Goal: Task Accomplishment & Management: Use online tool/utility

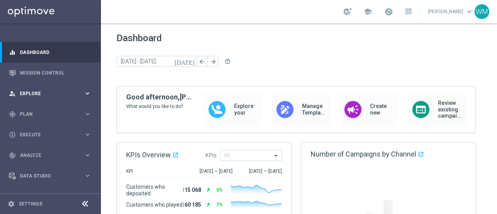
click at [36, 95] on span "Explore" at bounding box center [52, 93] width 64 height 5
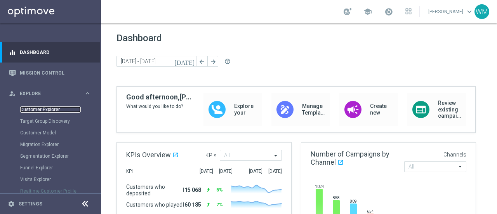
click at [43, 108] on link "Customer Explorer" at bounding box center [50, 109] width 61 height 6
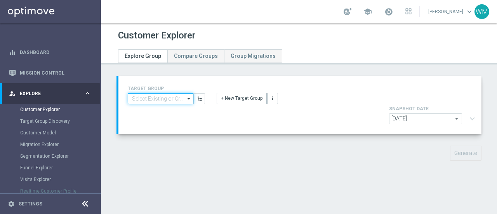
click at [167, 98] on input at bounding box center [161, 98] width 66 height 11
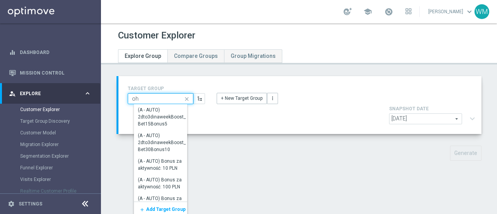
type input "ohc"
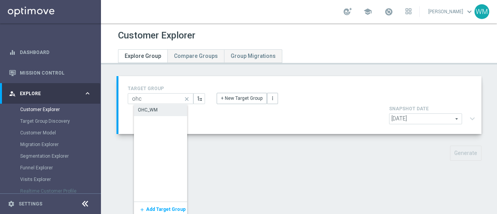
click at [163, 107] on div "OHC_WM" at bounding box center [166, 109] width 64 height 11
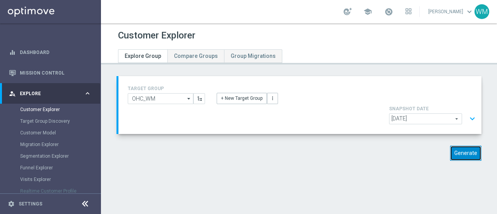
click at [463, 146] on button "Generate" at bounding box center [465, 153] width 31 height 15
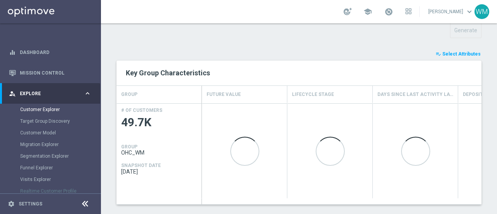
scroll to position [27, 0]
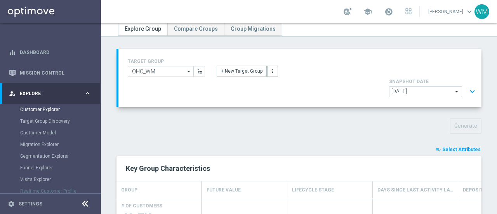
click at [469, 84] on button "expand_more" at bounding box center [471, 91] width 11 height 15
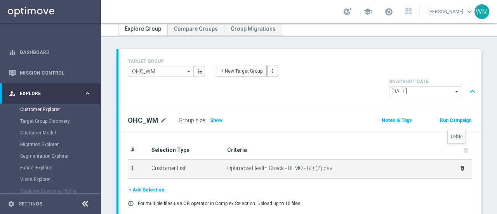
click at [459, 165] on icon "delete_forever" at bounding box center [462, 168] width 6 height 6
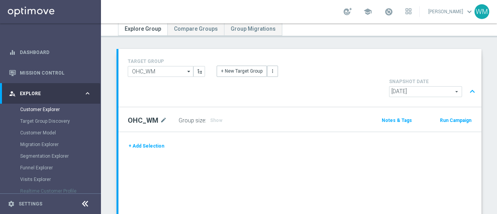
scroll to position [84, 0]
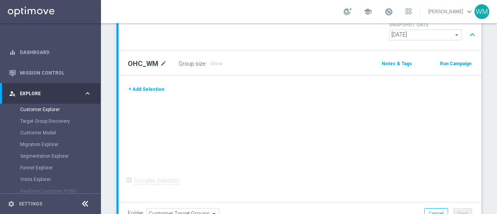
click at [147, 85] on button "+ Add Selection" at bounding box center [146, 89] width 37 height 9
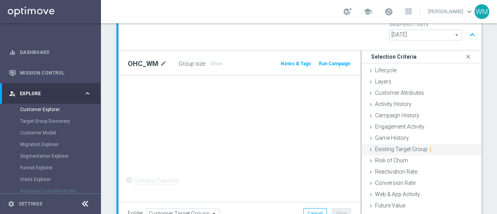
scroll to position [32, 0]
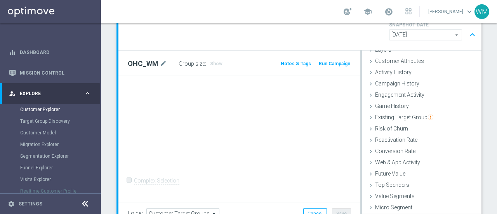
click at [391, 213] on span "Customer List" at bounding box center [392, 218] width 34 height 6
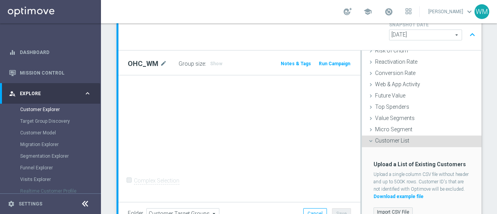
click at [399, 207] on label "Import CSV File" at bounding box center [392, 212] width 39 height 10
click at [0, 0] on input "Import CSV File" at bounding box center [0, 0] width 0 height 0
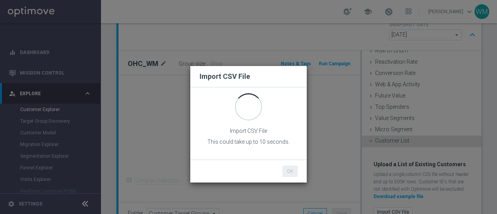
click at [267, 144] on p "This could take up to 10 seconds." at bounding box center [248, 141] width 98 height 7
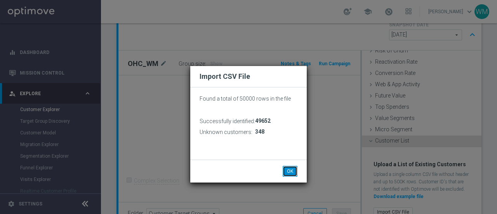
click at [291, 173] on button "OK" at bounding box center [290, 171] width 15 height 11
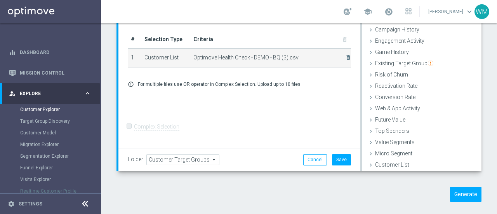
scroll to position [140, 0]
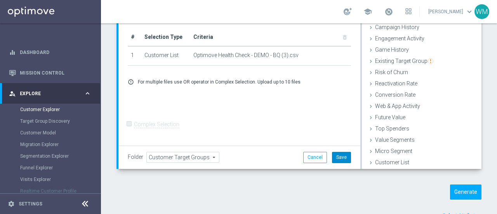
click at [332, 152] on button "Save" at bounding box center [341, 157] width 19 height 11
drag, startPoint x: 447, startPoint y: 195, endPoint x: 470, endPoint y: 229, distance: 40.7
click at [470, 213] on html "equalizer Dashboard Mission Control" at bounding box center [248, 107] width 497 height 214
click at [459, 213] on span "Select Attributes" at bounding box center [461, 215] width 38 height 5
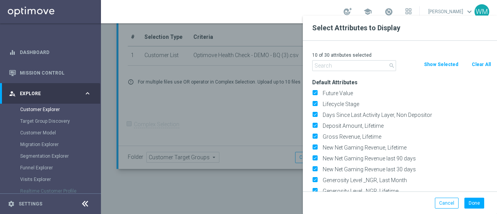
click at [483, 67] on button "Clear All" at bounding box center [481, 64] width 21 height 9
checkbox input "false"
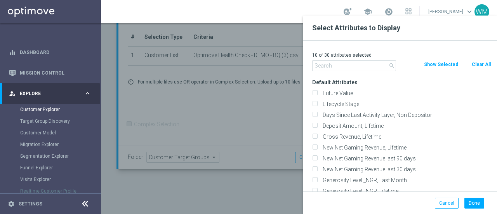
checkbox input "false"
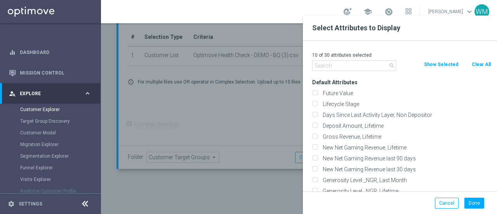
checkbox input "false"
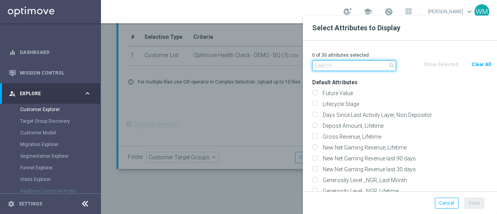
click at [366, 66] on input "text" at bounding box center [354, 65] width 84 height 11
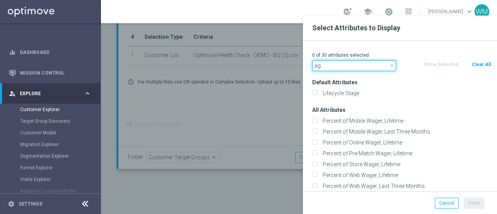
type input "a"
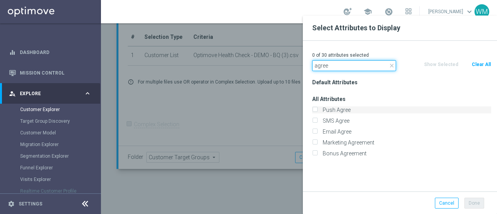
type input "agree"
click at [335, 107] on label "Push Agree" at bounding box center [405, 109] width 171 height 7
click at [317, 108] on input "Push Agree" at bounding box center [314, 110] width 5 height 5
checkbox input "true"
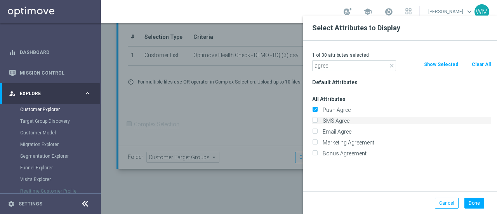
click at [333, 121] on label "SMS Agree" at bounding box center [405, 120] width 171 height 7
click at [317, 121] on input "SMS Agree" at bounding box center [314, 121] width 5 height 5
checkbox input "true"
click at [333, 133] on label "Email Agree" at bounding box center [405, 131] width 171 height 7
click at [317, 133] on input "Email Agree" at bounding box center [314, 132] width 5 height 5
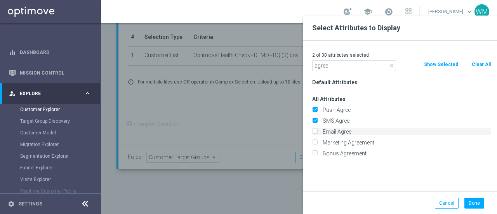
checkbox input "true"
click at [331, 144] on label "Marketing Agreement" at bounding box center [405, 142] width 171 height 7
click at [317, 144] on input "Marketing Agreement" at bounding box center [314, 143] width 5 height 5
checkbox input "true"
click at [337, 64] on input "agree" at bounding box center [354, 65] width 84 height 11
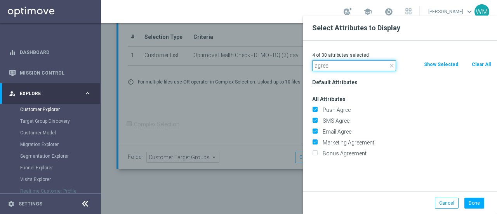
click at [337, 64] on input "agree" at bounding box center [354, 65] width 84 height 11
type input "cancel"
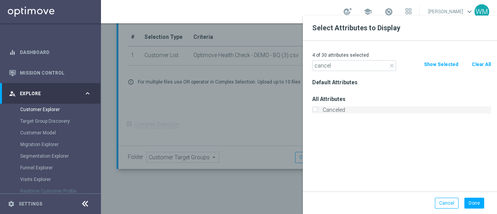
click at [335, 110] on label "Canceled" at bounding box center [405, 109] width 171 height 7
click at [317, 110] on input "Canceled" at bounding box center [314, 110] width 5 height 5
checkbox input "true"
click at [335, 64] on input "cancel" at bounding box center [354, 65] width 84 height 11
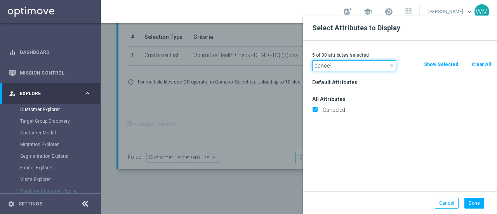
click at [335, 64] on input "cancel" at bounding box center [354, 65] width 84 height 11
type input "incomp"
click at [335, 109] on label "Incomplete" at bounding box center [405, 109] width 171 height 7
click at [317, 109] on input "Incomplete" at bounding box center [314, 110] width 5 height 5
checkbox input "true"
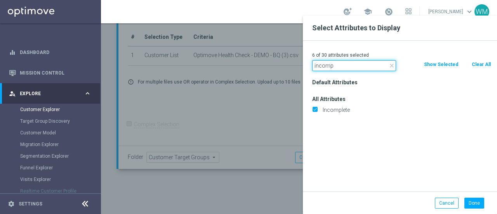
click at [340, 66] on input "incomp" at bounding box center [354, 65] width 84 height 11
type input "selfe"
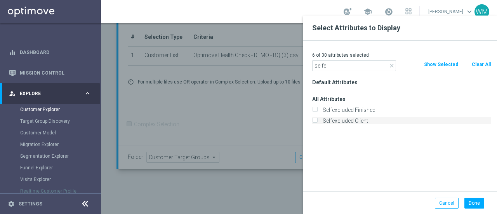
click at [332, 123] on label "Selfexcluded Client" at bounding box center [405, 120] width 171 height 7
click at [317, 123] on input "Selfexcluded Client" at bounding box center [314, 121] width 5 height 5
checkbox input "true"
click at [468, 200] on button "Done" at bounding box center [474, 203] width 20 height 11
type input "Search"
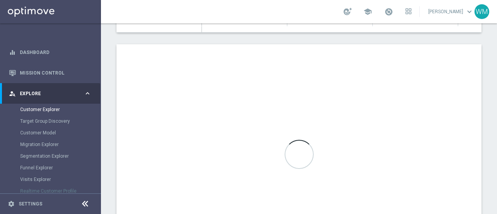
scroll to position [300, 0]
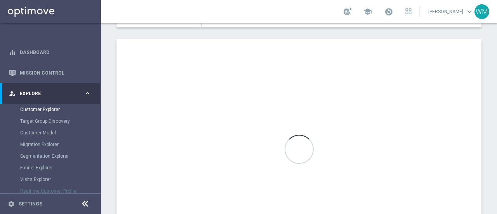
click at [489, 141] on div "TARGET GROUP OHC_WM OHC_WM arrow_drop_down Show Selected 0 of NaN - Campaign 1" at bounding box center [299, 23] width 396 height 495
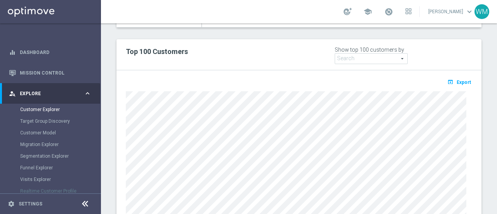
scroll to position [162, 0]
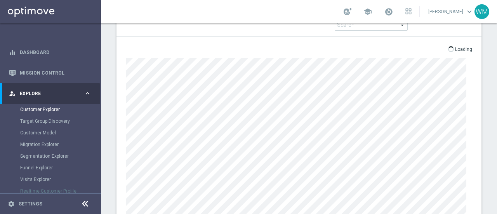
scroll to position [259, 0]
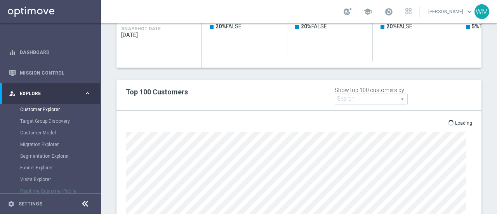
click at [455, 120] on p "Loading" at bounding box center [463, 123] width 17 height 6
click at [396, 87] on div "Show top 100 customers by" at bounding box center [369, 90] width 69 height 7
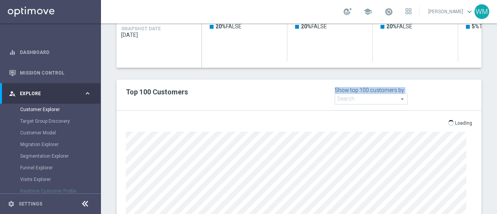
click at [396, 87] on div "Show top 100 customers by" at bounding box center [369, 90] width 69 height 7
click at [355, 87] on div "Show top 100 customers by" at bounding box center [369, 90] width 69 height 7
click at [356, 87] on div "Show top 100 customers by" at bounding box center [369, 90] width 69 height 7
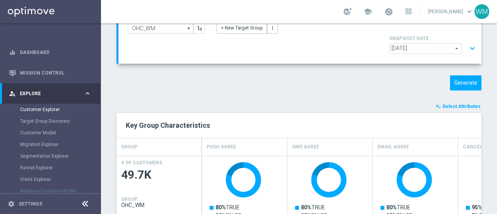
scroll to position [70, 0]
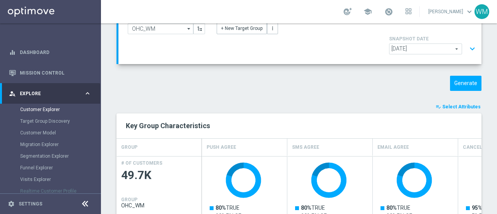
click at [466, 42] on button "expand_more" at bounding box center [471, 49] width 11 height 15
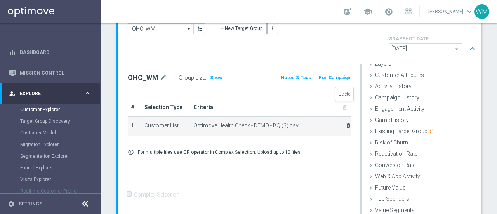
click at [345, 122] on icon "delete_forever" at bounding box center [348, 125] width 6 height 6
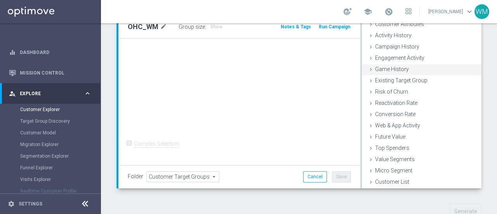
scroll to position [118, 0]
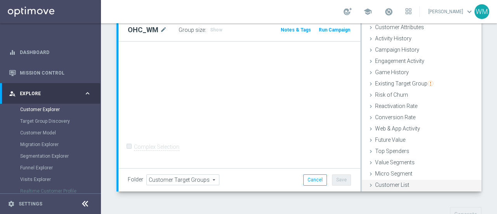
click at [387, 182] on span "Customer List" at bounding box center [392, 185] width 34 height 6
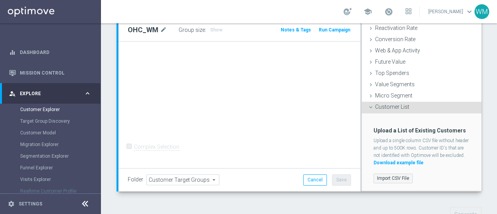
scroll to position [110, 0]
click at [386, 173] on label "Import CSV File" at bounding box center [392, 178] width 39 height 10
click at [0, 0] on input "Import CSV File" at bounding box center [0, 0] width 0 height 0
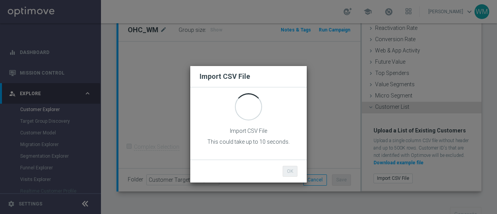
click at [249, 133] on p "Import CSV File" at bounding box center [248, 130] width 37 height 7
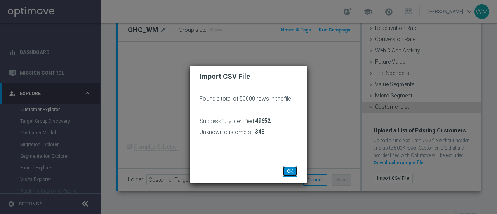
click at [291, 170] on button "OK" at bounding box center [290, 171] width 15 height 11
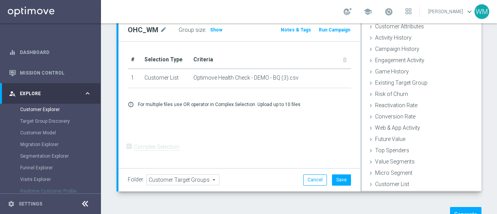
scroll to position [32, 0]
click at [341, 174] on button "Save" at bounding box center [341, 179] width 19 height 11
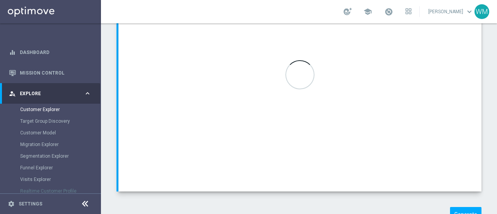
click at [340, 157] on div "OHC_WM mode_edit Group size : Show Notes & Tags Run Campaign" at bounding box center [299, 104] width 363 height 175
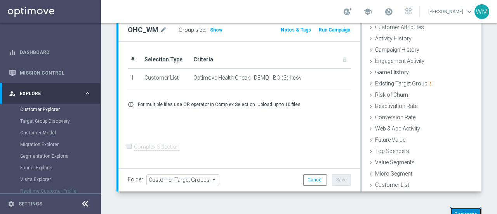
click at [452, 207] on button "Generate" at bounding box center [465, 214] width 31 height 15
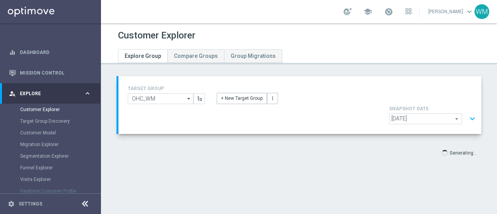
scroll to position [0, 0]
click at [314, 146] on div "Generating..." at bounding box center [299, 153] width 376 height 14
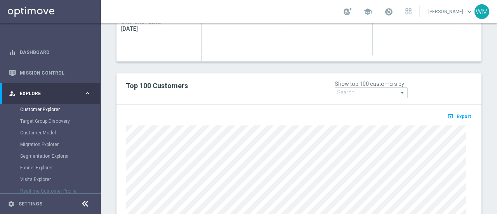
scroll to position [257, 0]
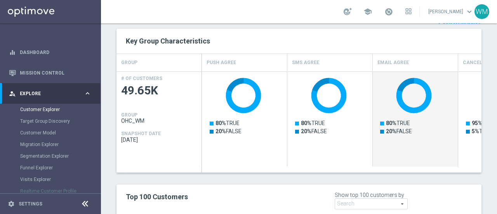
click at [442, 102] on rect "Press SPACE to select this row." at bounding box center [416, 123] width 78 height 99
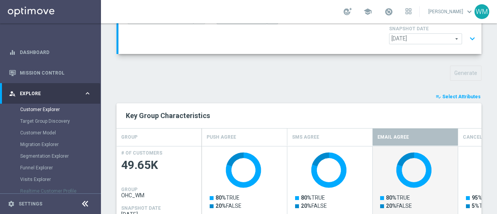
scroll to position [66, 0]
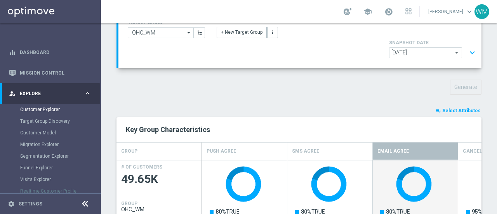
click at [447, 108] on span "Select Attributes" at bounding box center [461, 110] width 38 height 5
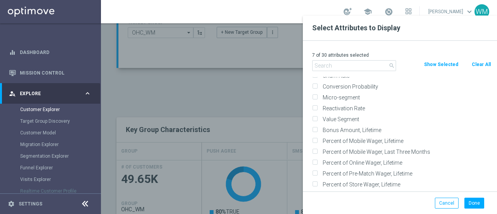
scroll to position [0, 0]
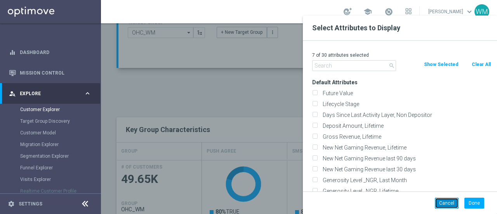
click at [454, 201] on button "Cancel" at bounding box center [447, 203] width 24 height 11
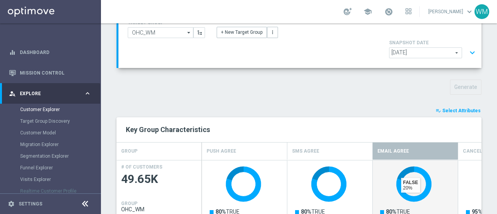
scroll to position [223, 0]
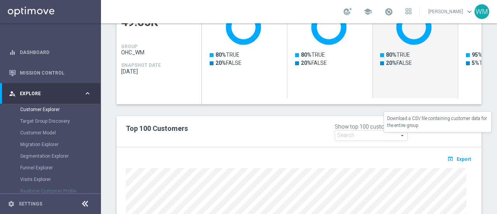
click at [459, 156] on span "Export" at bounding box center [463, 158] width 14 height 5
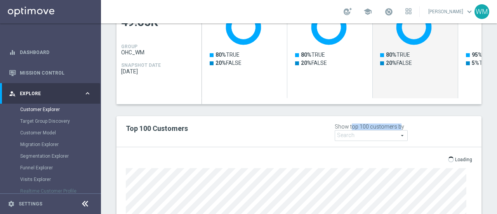
drag, startPoint x: 348, startPoint y: 106, endPoint x: 394, endPoint y: 104, distance: 46.2
click at [394, 123] on div "Show top 100 customers by" at bounding box center [369, 126] width 69 height 7
click at [344, 123] on div "Show top 100 customers by" at bounding box center [369, 126] width 69 height 7
drag, startPoint x: 344, startPoint y: 105, endPoint x: 389, endPoint y: 107, distance: 45.0
click at [389, 123] on div "Show top 100 customers by" at bounding box center [369, 126] width 69 height 7
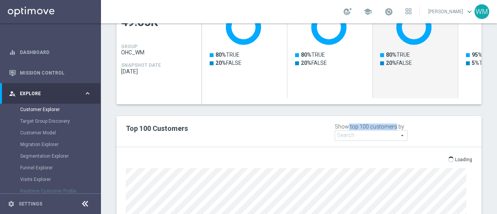
click at [389, 123] on div "Show top 100 customers by" at bounding box center [369, 126] width 69 height 7
drag, startPoint x: 392, startPoint y: 104, endPoint x: 402, endPoint y: 105, distance: 9.4
click at [402, 123] on div "Show top 100 customers by Future Value Search arrow_drop_down search" at bounding box center [403, 132] width 137 height 18
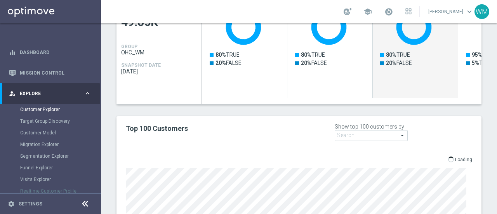
click at [402, 123] on div "Show top 100 customers by Future Value Search arrow_drop_down search" at bounding box center [403, 132] width 137 height 18
click at [374, 123] on div "Show top 100 customers by" at bounding box center [369, 126] width 69 height 7
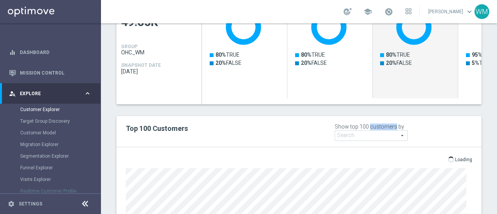
click at [374, 123] on div "Show top 100 customers by" at bounding box center [369, 126] width 69 height 7
click at [359, 123] on div "Show top 100 customers by" at bounding box center [369, 126] width 69 height 7
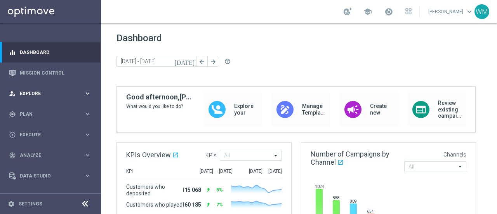
click at [45, 97] on div "person_search Explore" at bounding box center [46, 93] width 75 height 7
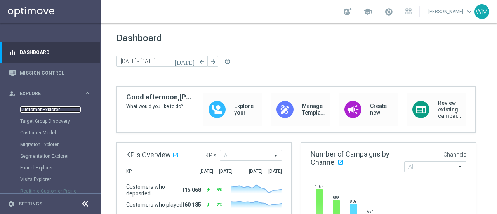
click at [47, 107] on link "Customer Explorer" at bounding box center [50, 109] width 61 height 6
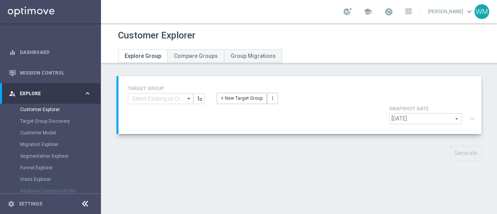
click at [415, 106] on h4 "SNAPSHOT DATE" at bounding box center [433, 108] width 89 height 5
click at [248, 97] on button "+ New Target Group" at bounding box center [242, 98] width 50 height 11
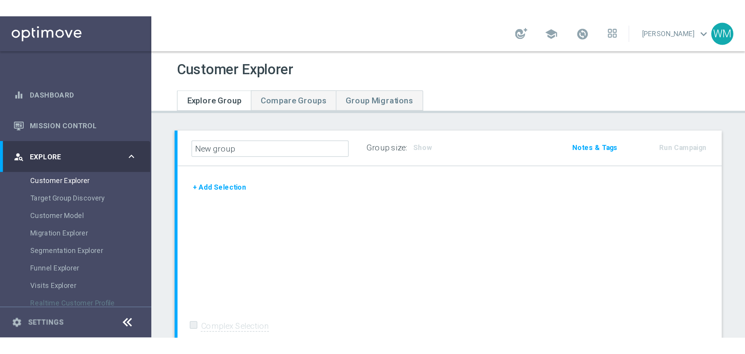
scroll to position [39, 0]
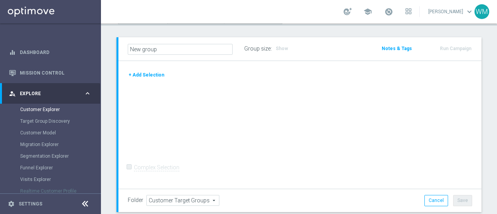
click at [153, 75] on button "+ Add Selection" at bounding box center [146, 75] width 37 height 9
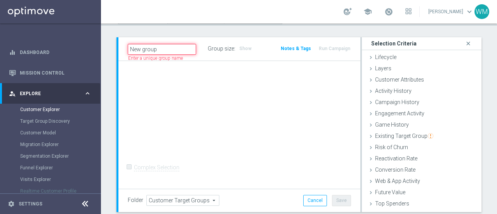
click at [169, 48] on input "New group" at bounding box center [162, 49] width 68 height 11
click at [293, 106] on div "+ Add Selection Complex Selection Invalid Expression" at bounding box center [239, 124] width 242 height 129
click at [217, 51] on div "Show" at bounding box center [220, 49] width 14 height 8
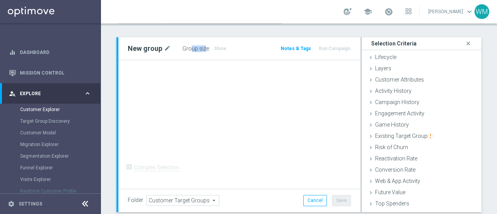
drag, startPoint x: 191, startPoint y: 49, endPoint x: 203, endPoint y: 50, distance: 12.5
click at [203, 50] on label "Group size" at bounding box center [195, 48] width 26 height 7
drag, startPoint x: 203, startPoint y: 50, endPoint x: 185, endPoint y: 49, distance: 17.9
click at [185, 49] on label "Group size" at bounding box center [195, 48] width 26 height 7
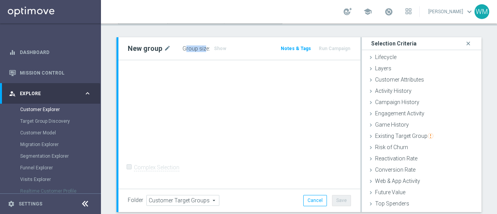
click at [185, 49] on label "Group size" at bounding box center [195, 48] width 26 height 7
drag, startPoint x: 185, startPoint y: 49, endPoint x: 210, endPoint y: 53, distance: 24.9
click at [210, 53] on div "Group size : Show" at bounding box center [221, 48] width 78 height 11
click at [213, 47] on div "Show" at bounding box center [220, 49] width 14 height 8
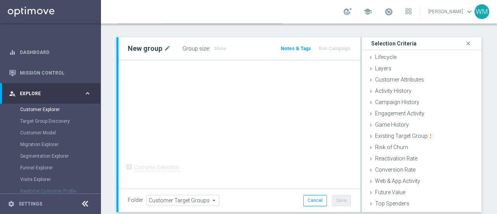
click at [213, 47] on div "Show" at bounding box center [220, 49] width 14 height 8
click at [213, 48] on div "Show" at bounding box center [220, 49] width 14 height 8
click at [396, 78] on span "Customer Attributes" at bounding box center [399, 79] width 49 height 6
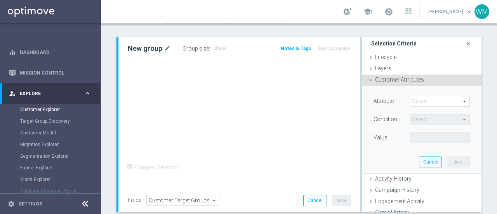
click at [413, 101] on span at bounding box center [439, 101] width 59 height 10
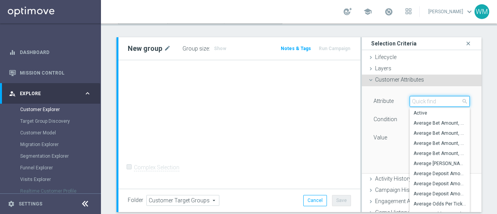
click at [413, 101] on input "search" at bounding box center [439, 101] width 60 height 11
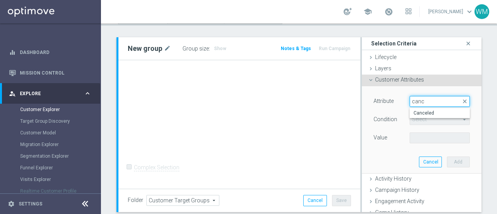
type input "canc"
click at [461, 104] on span "close" at bounding box center [464, 101] width 6 height 6
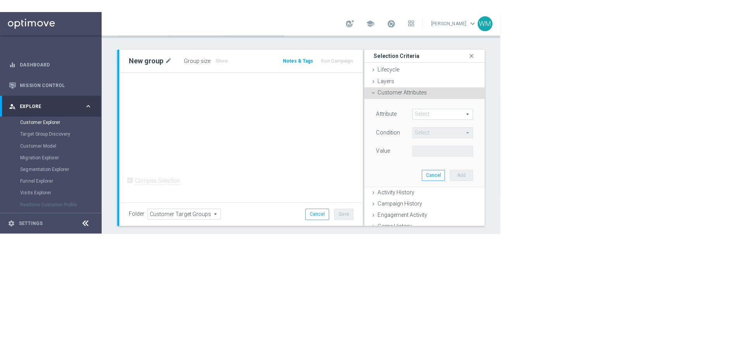
scroll to position [0, 0]
